Goal: Information Seeking & Learning: Find specific fact

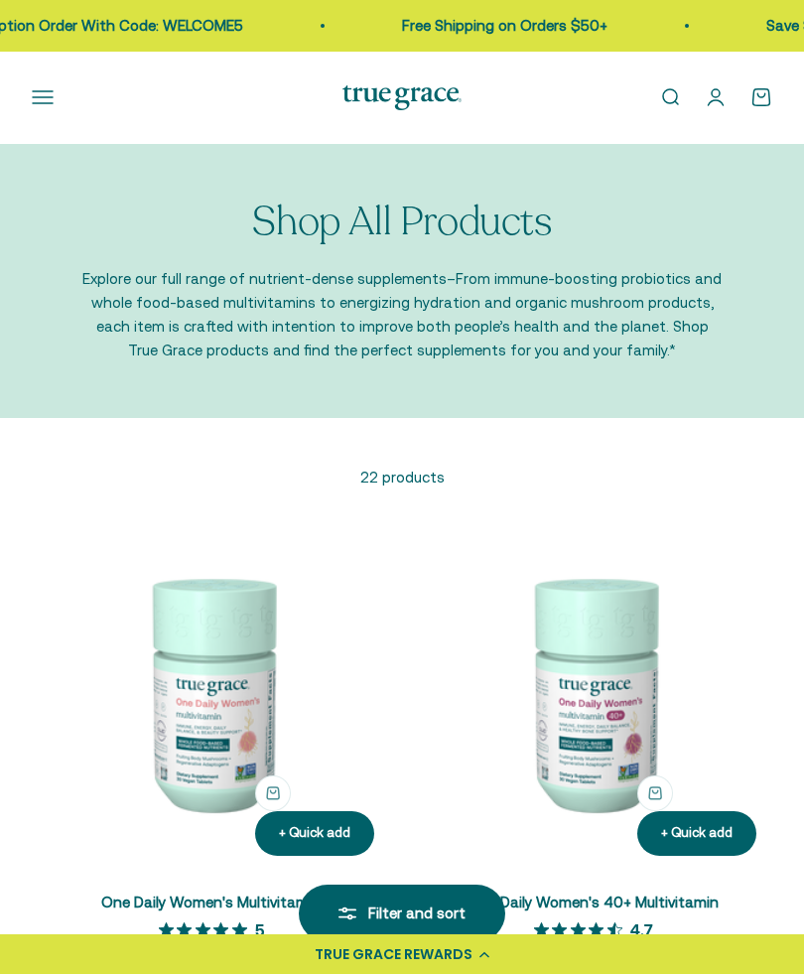
click at [678, 99] on link "Open search" at bounding box center [670, 97] width 22 height 22
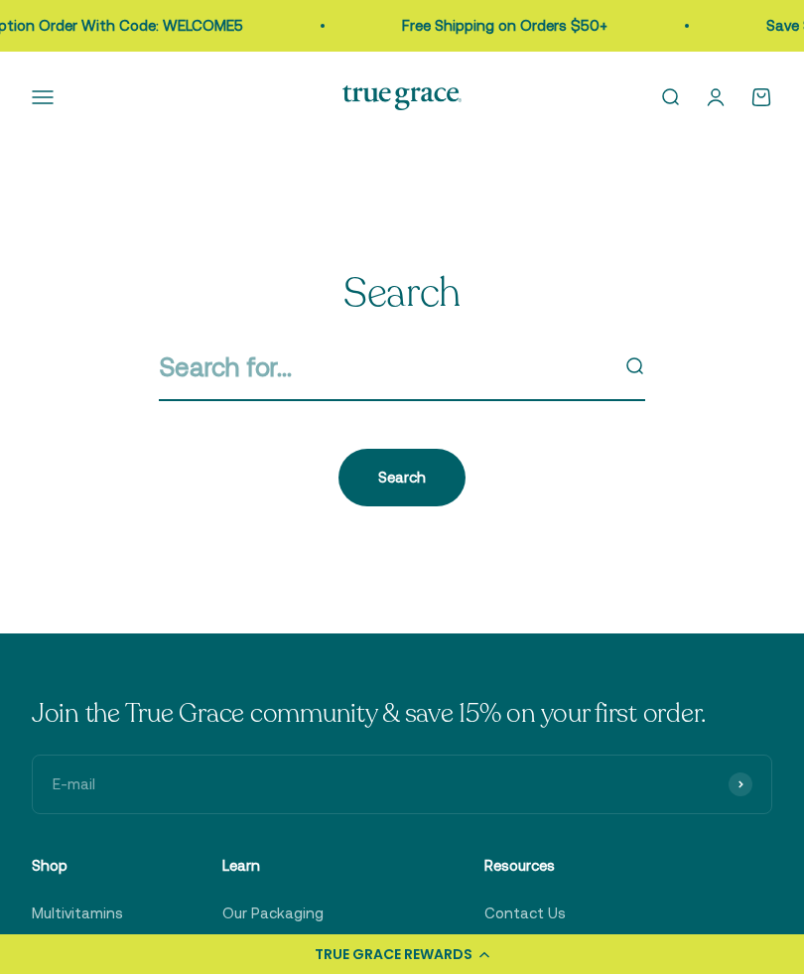
click at [298, 368] on input "Search" at bounding box center [383, 367] width 449 height 42
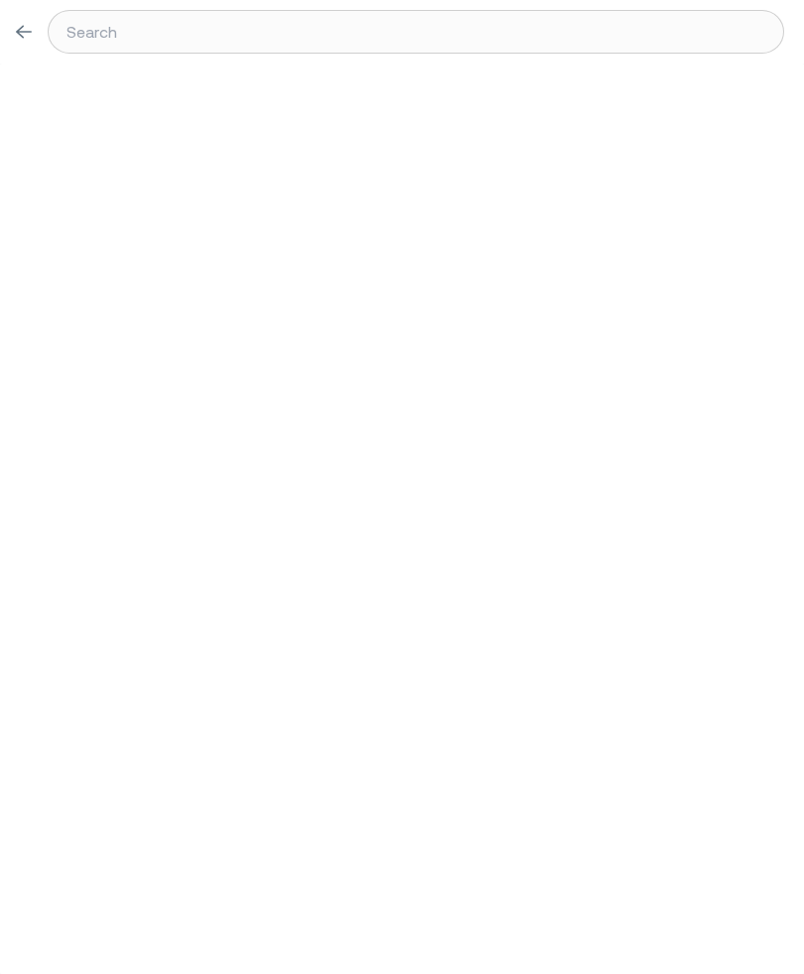
type input "T"
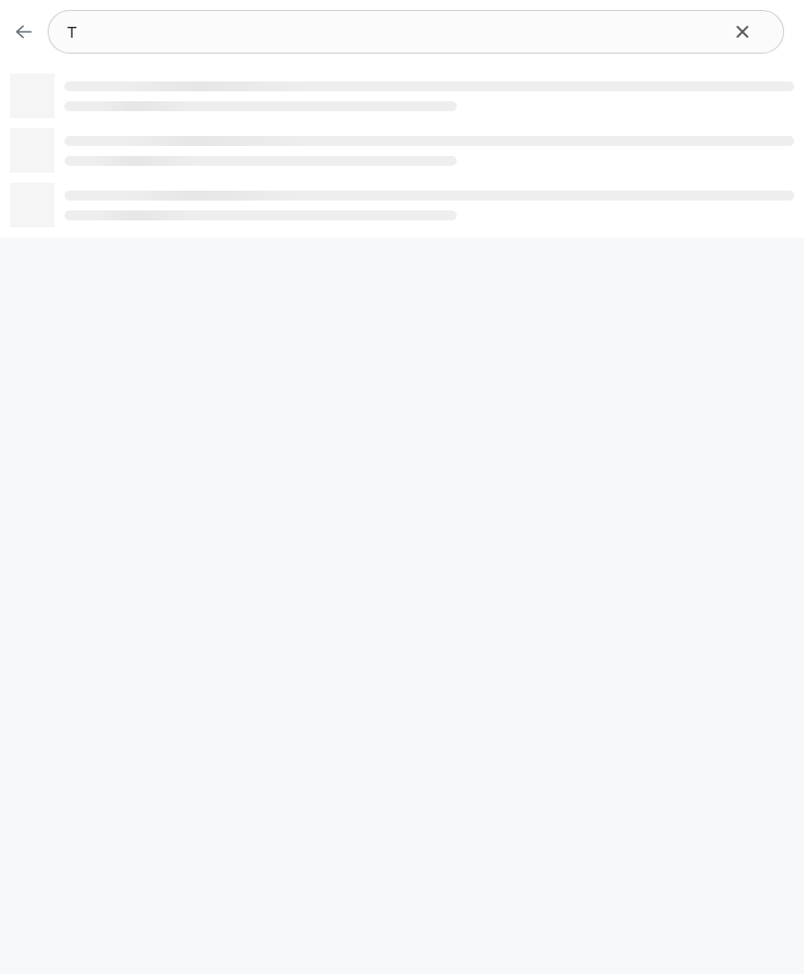
type input "Tu"
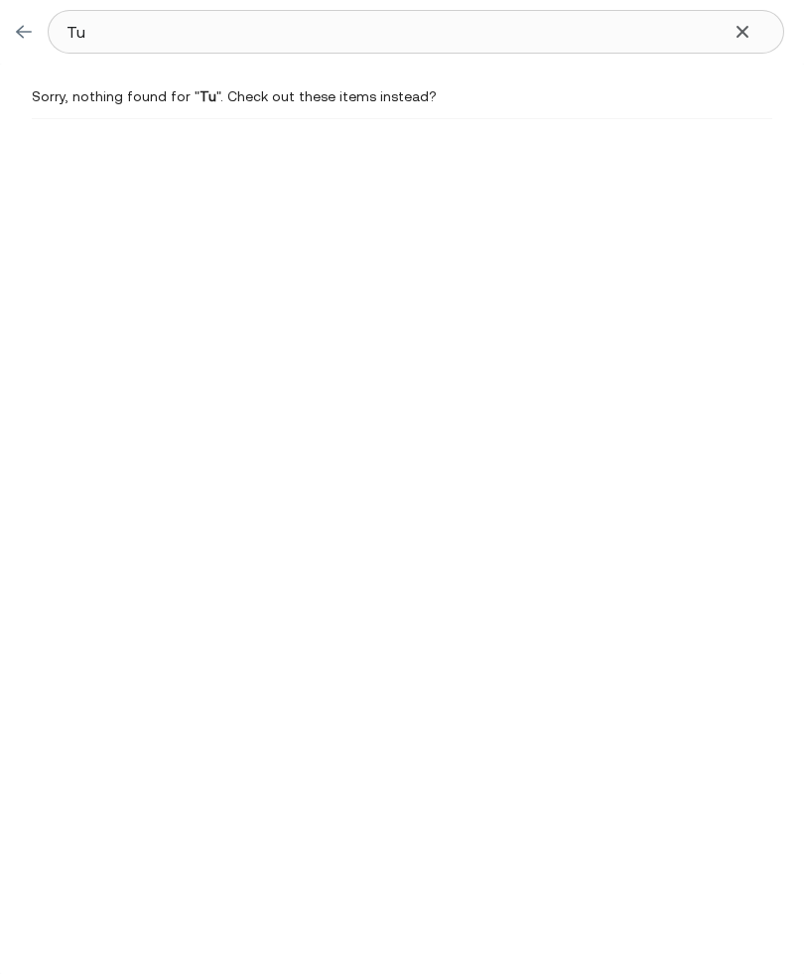
type input "Tum"
type input "Tume"
type input "Tumer"
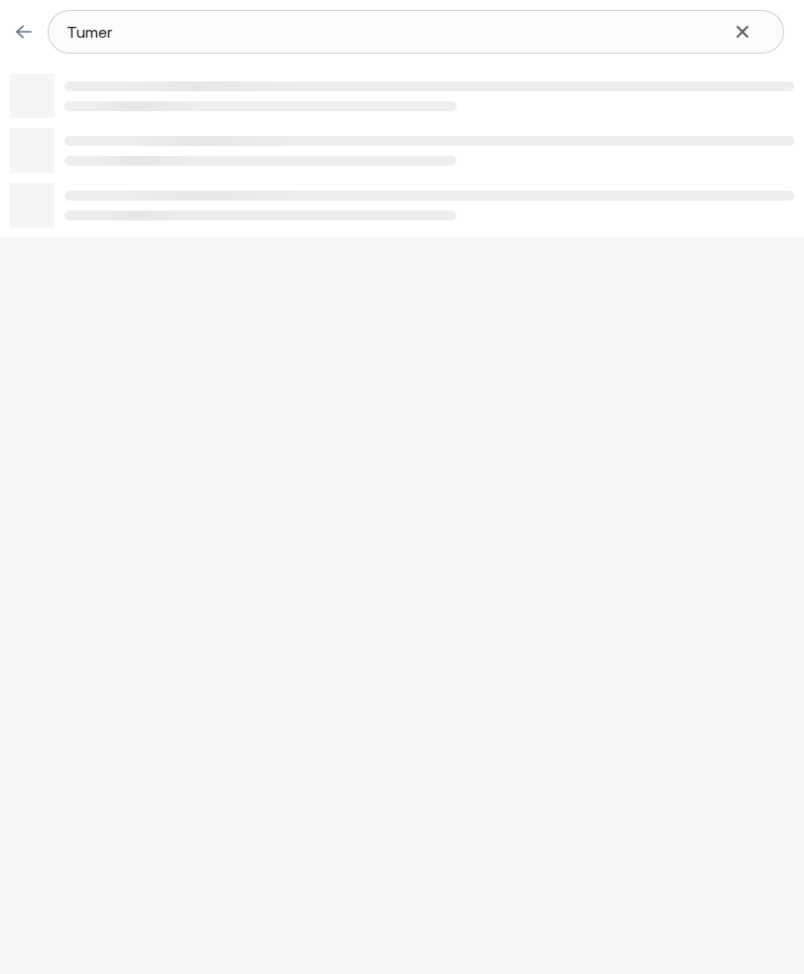
type input "Tumeri"
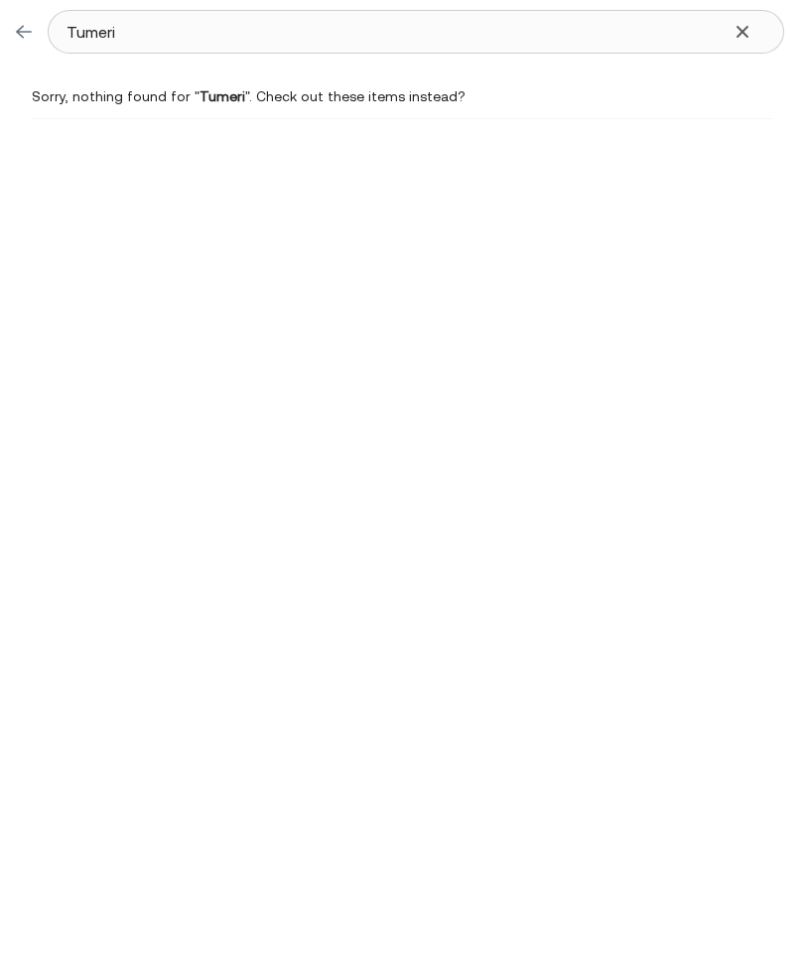
type input "Tumeric"
type input "Turmeric"
